Goal: Information Seeking & Learning: Learn about a topic

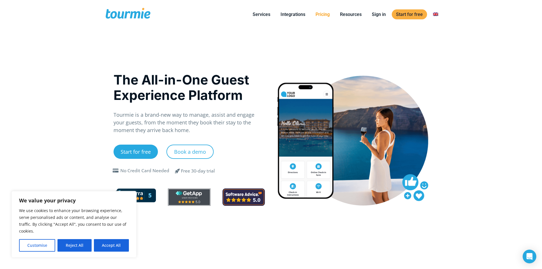
click at [326, 14] on link "Pricing" at bounding box center [322, 14] width 23 height 7
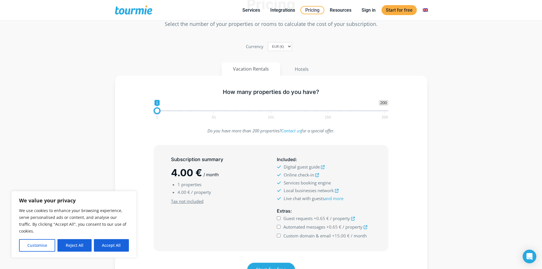
scroll to position [57, 0]
click at [109, 246] on button "Accept All" at bounding box center [111, 245] width 35 height 13
checkbox input "true"
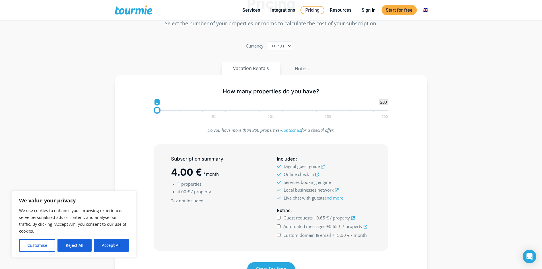
checkbox input "true"
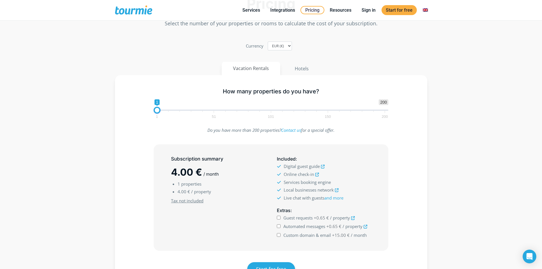
scroll to position [0, 0]
click at [428, 10] on link "Switch to" at bounding box center [425, 10] width 14 height 7
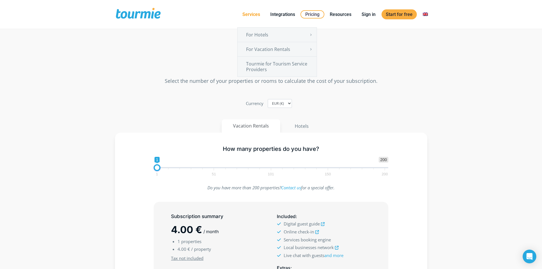
click at [255, 15] on link "Services" at bounding box center [251, 14] width 26 height 7
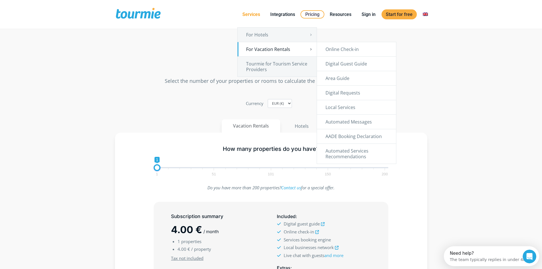
click at [282, 53] on link "For Vacation Rentals" at bounding box center [276, 49] width 79 height 14
